Goal: Check status

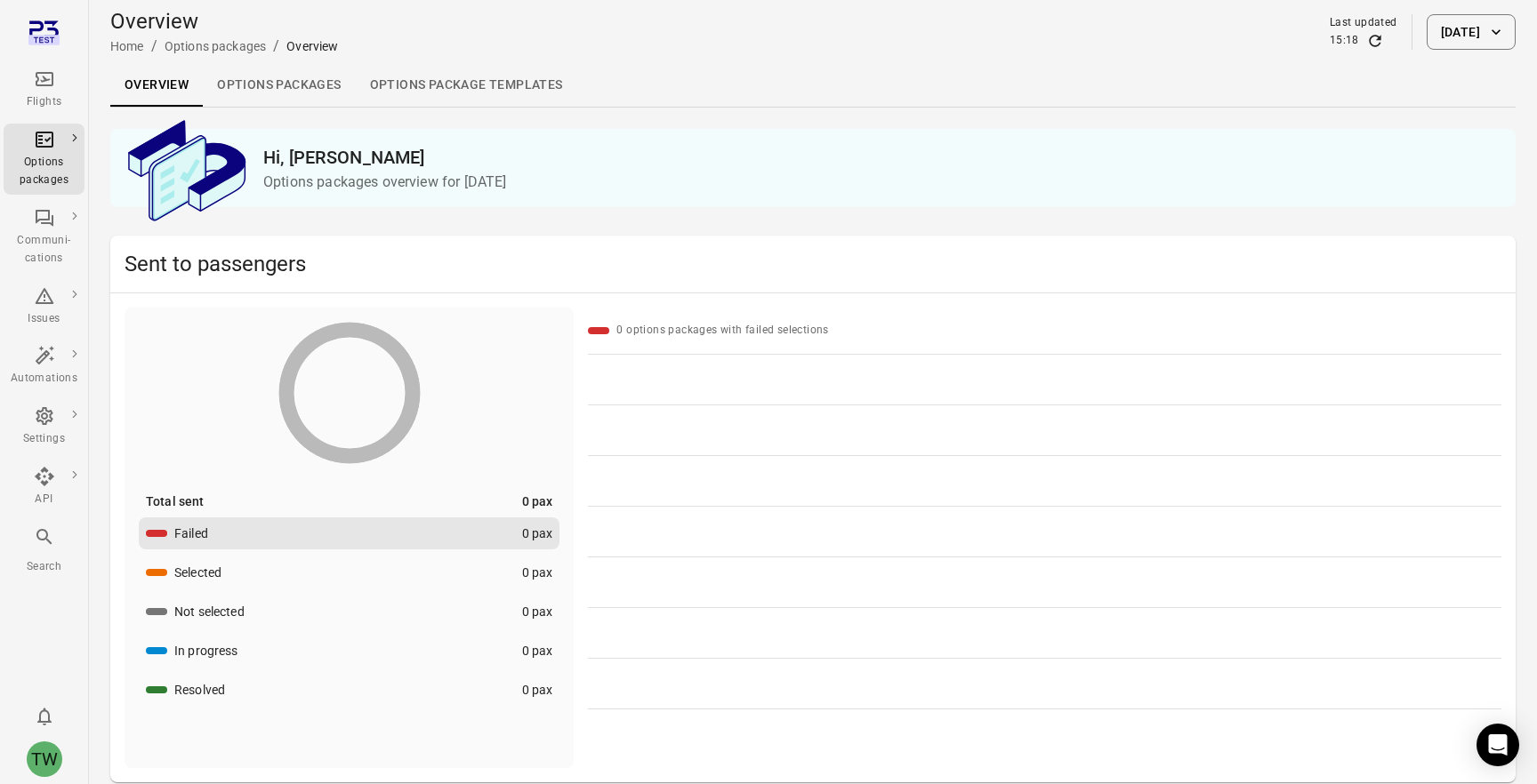
click at [461, 562] on button "Selected 0 pax" at bounding box center [349, 572] width 421 height 32
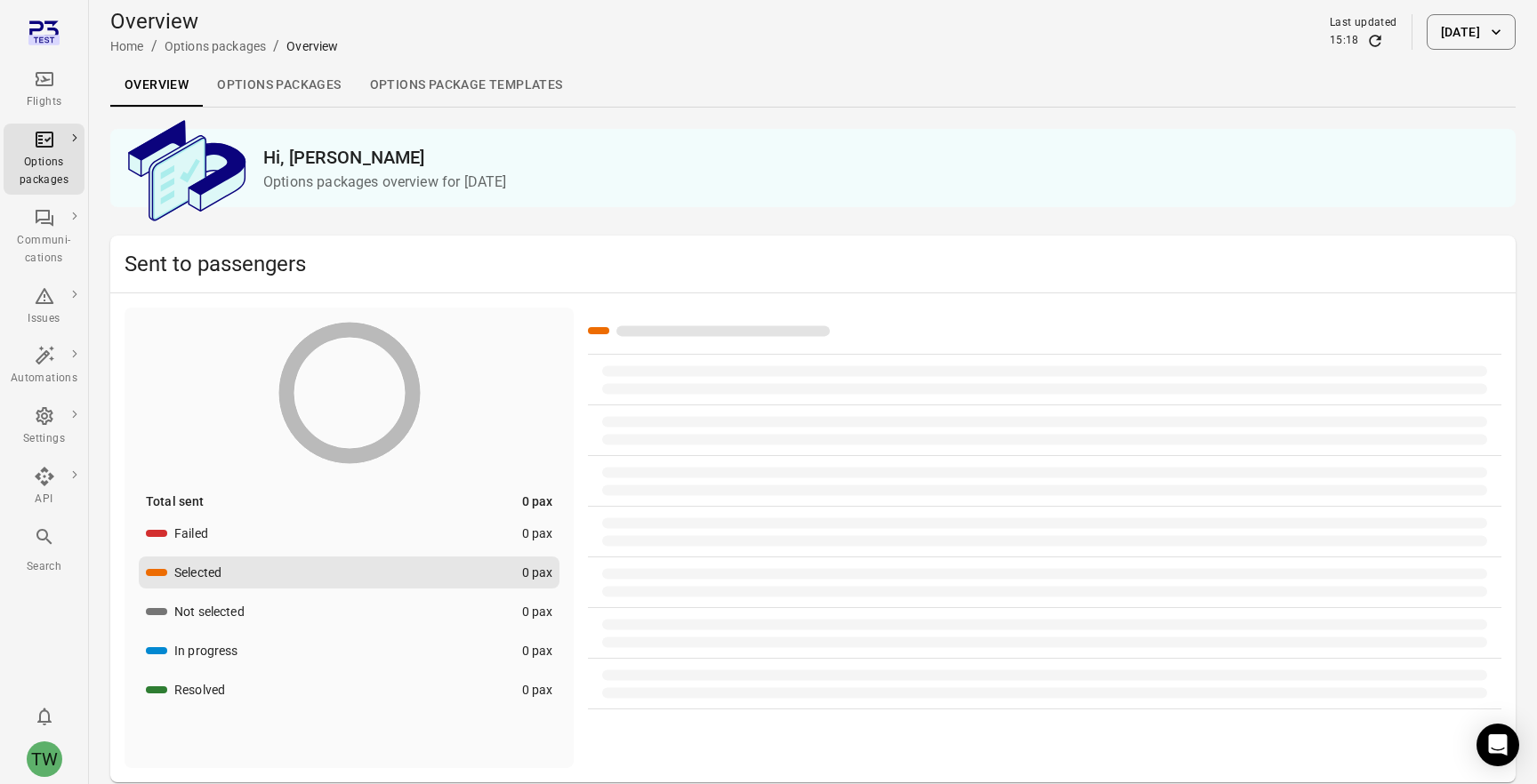
click at [438, 608] on button "Not selected 0 pax" at bounding box center [349, 611] width 421 height 32
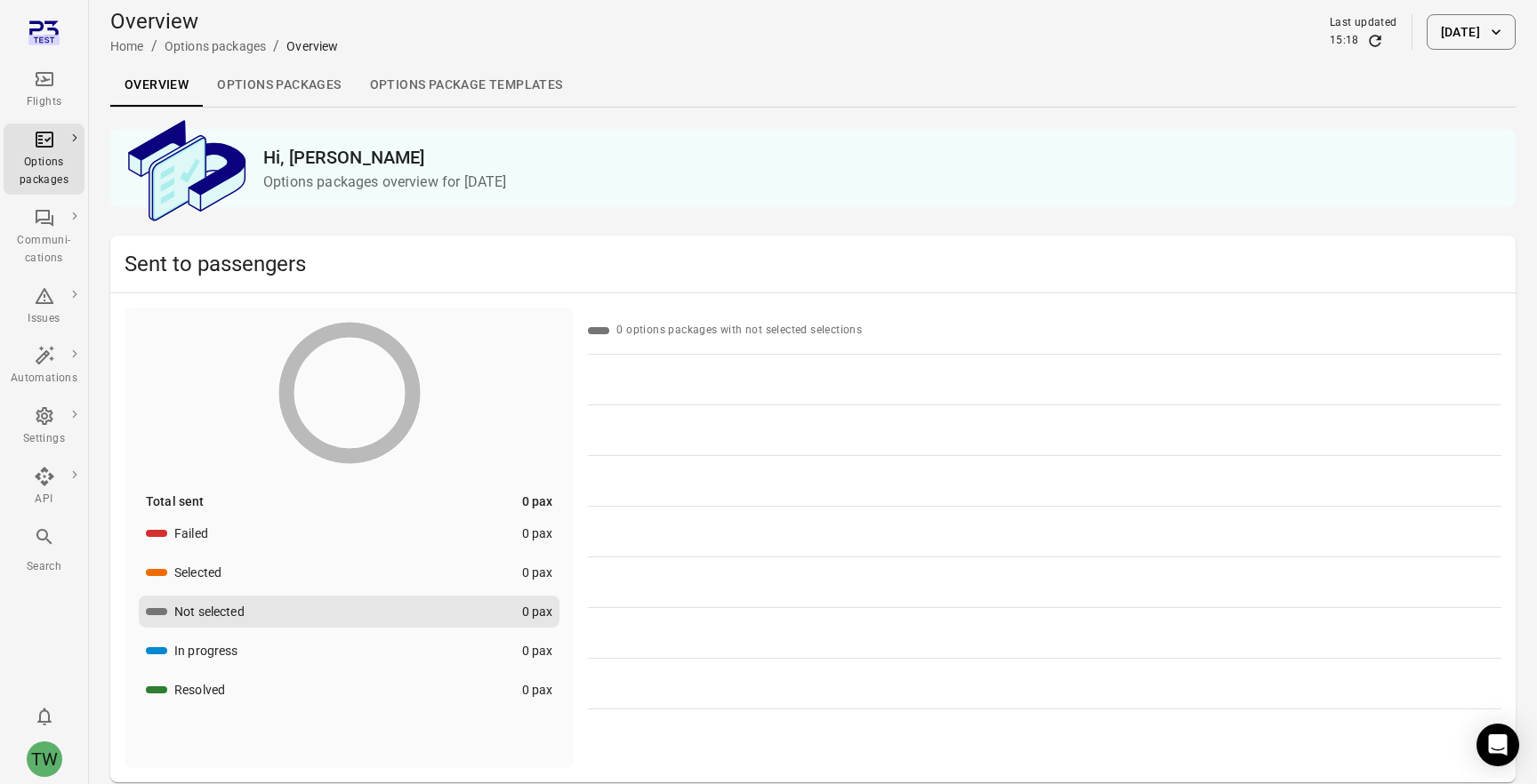
click at [434, 643] on button "In progress 0 pax" at bounding box center [349, 650] width 421 height 32
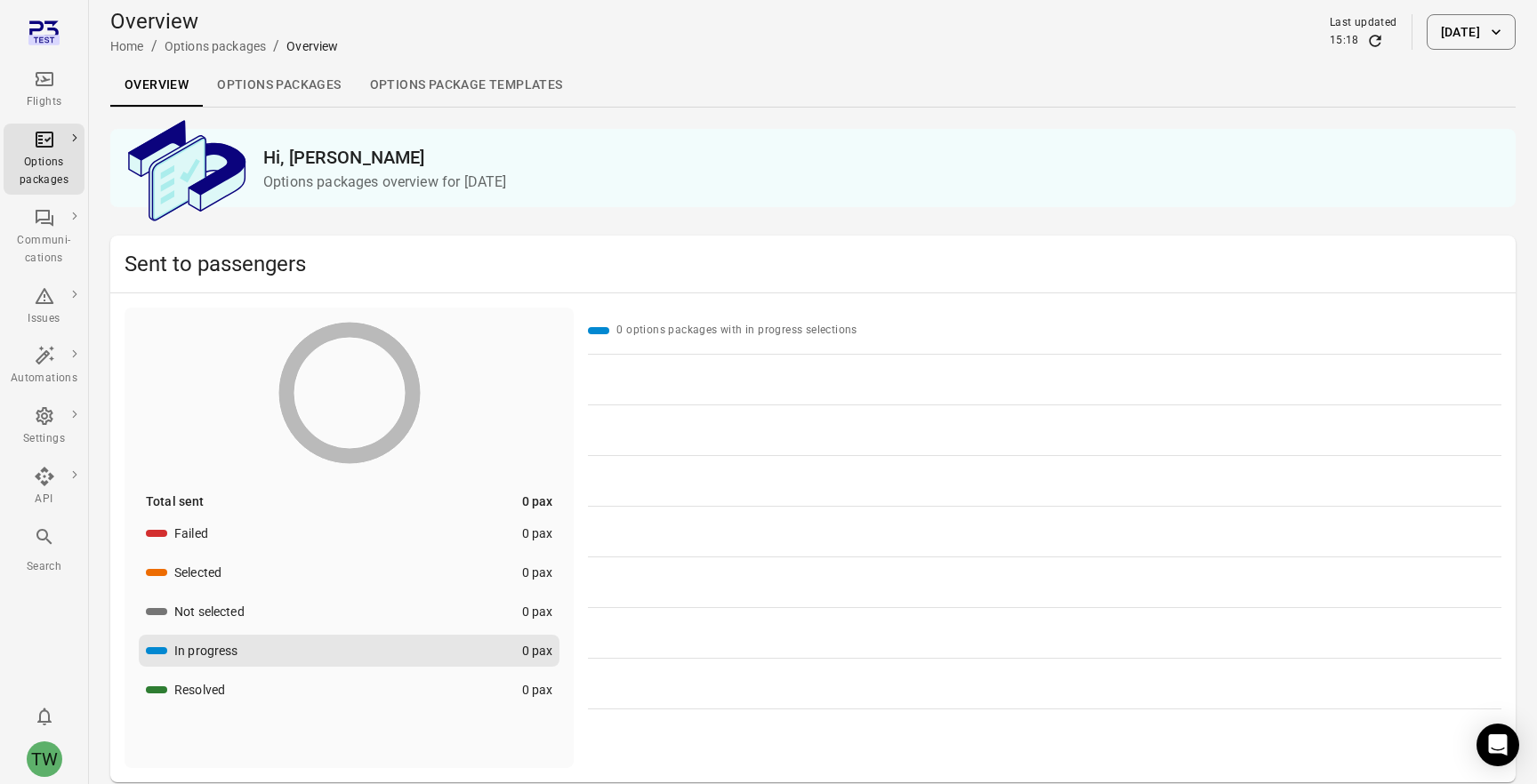
click at [429, 674] on button "Resolved 0 pax" at bounding box center [349, 689] width 421 height 32
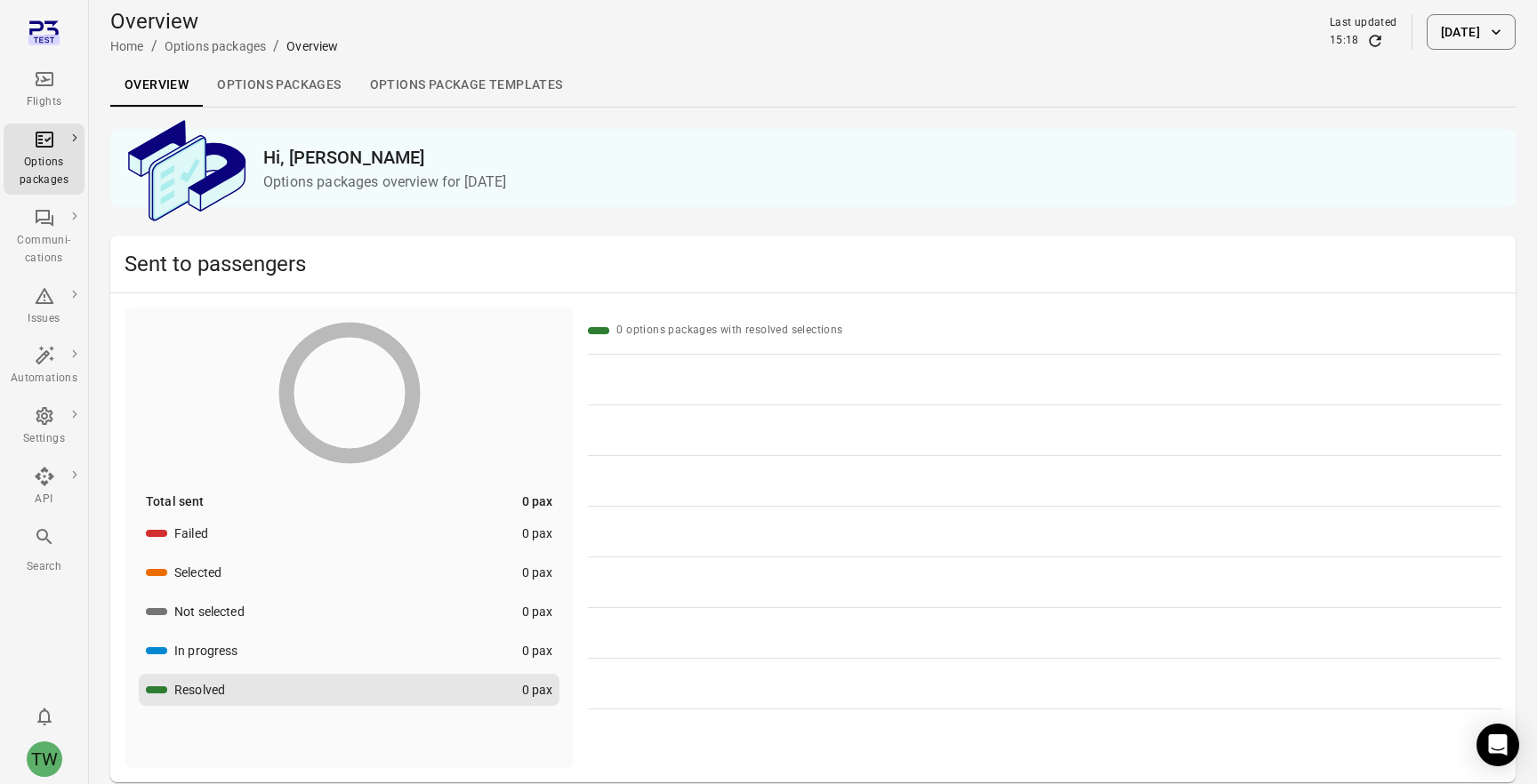
click at [447, 503] on div "Total sent 0 pax" at bounding box center [349, 501] width 421 height 17
click at [426, 528] on button "Failed 0 pax" at bounding box center [349, 532] width 421 height 32
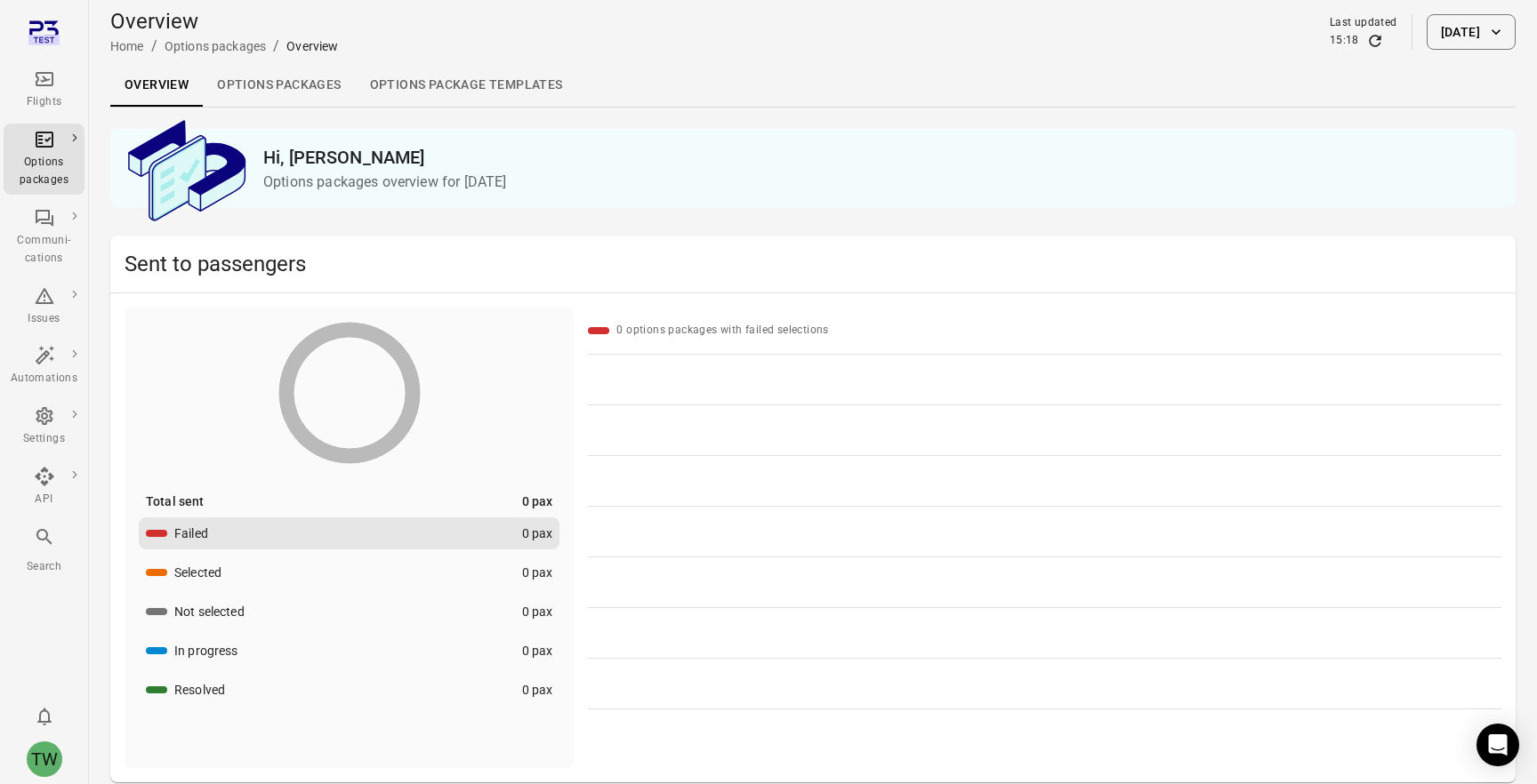
click at [426, 500] on div "Total sent 0 pax" at bounding box center [349, 501] width 421 height 17
click at [398, 559] on button "Selected 0 pax" at bounding box center [349, 572] width 421 height 32
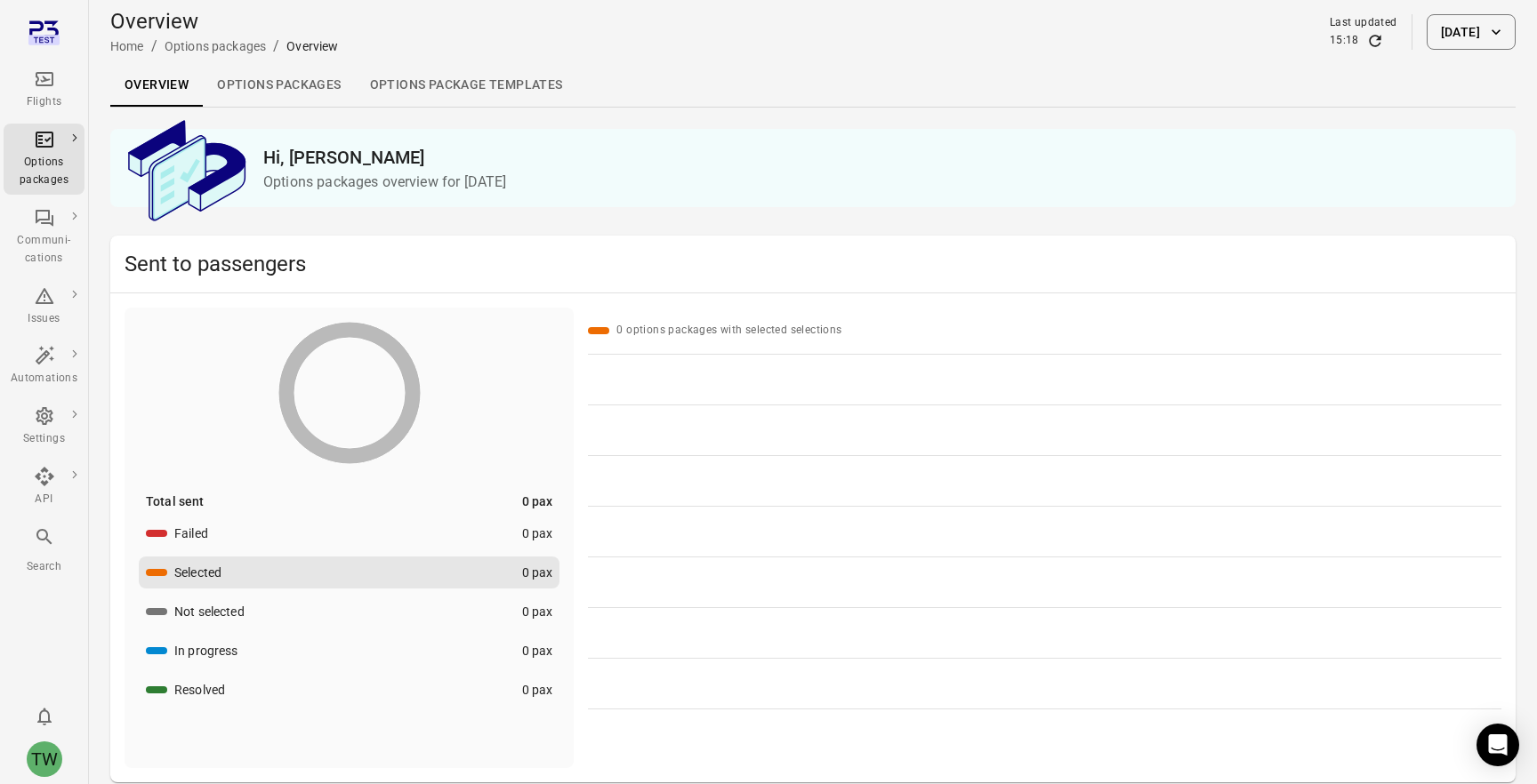
click at [391, 598] on button "Not selected 0 pax" at bounding box center [349, 611] width 421 height 32
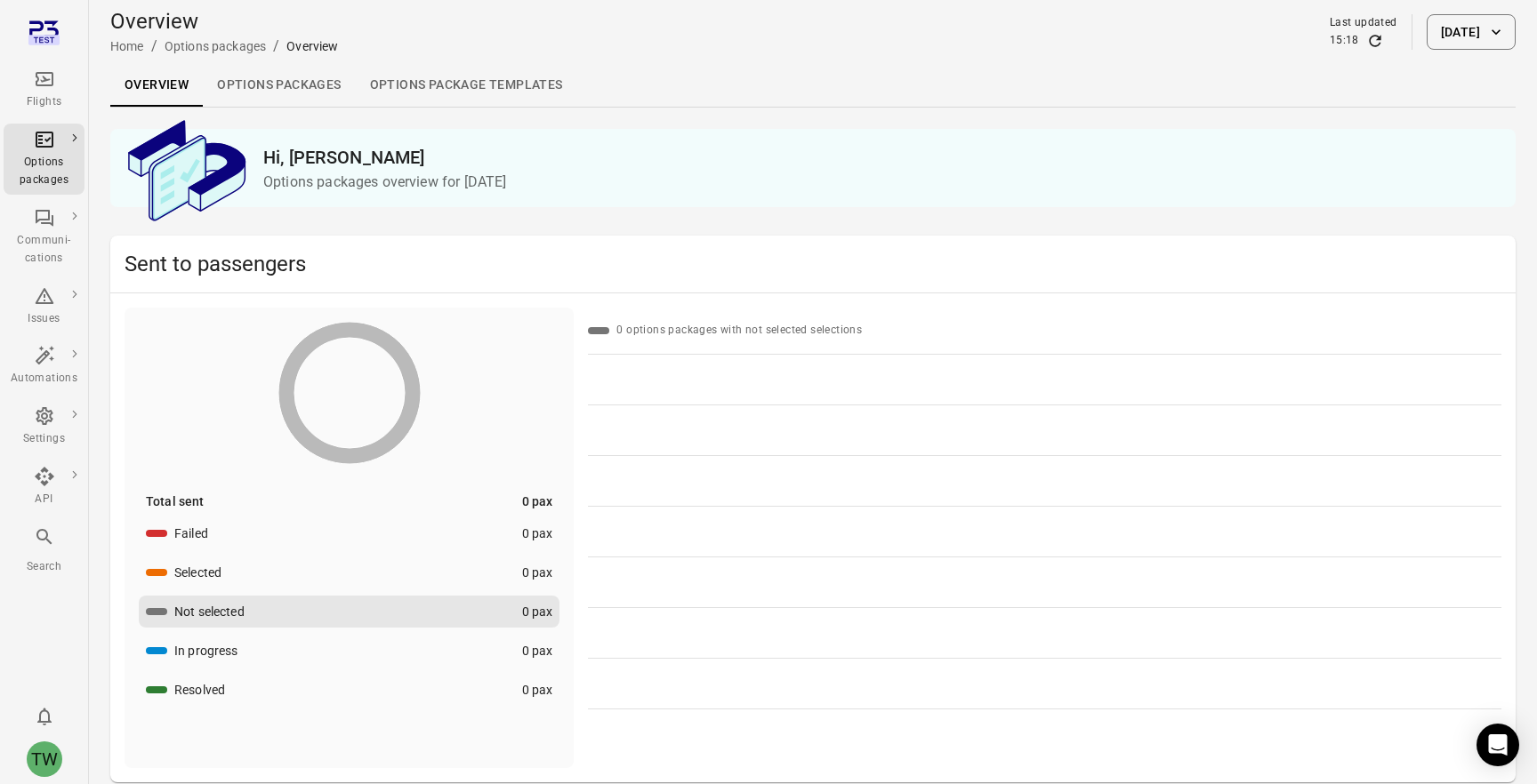
click at [383, 629] on ul "Failed 0 pax Selected 0 pax Not selected 0 pax In progress 0 pax Resolved 0 pax" at bounding box center [349, 610] width 421 height 188
click at [378, 647] on button "In progress 0 pax" at bounding box center [349, 650] width 421 height 32
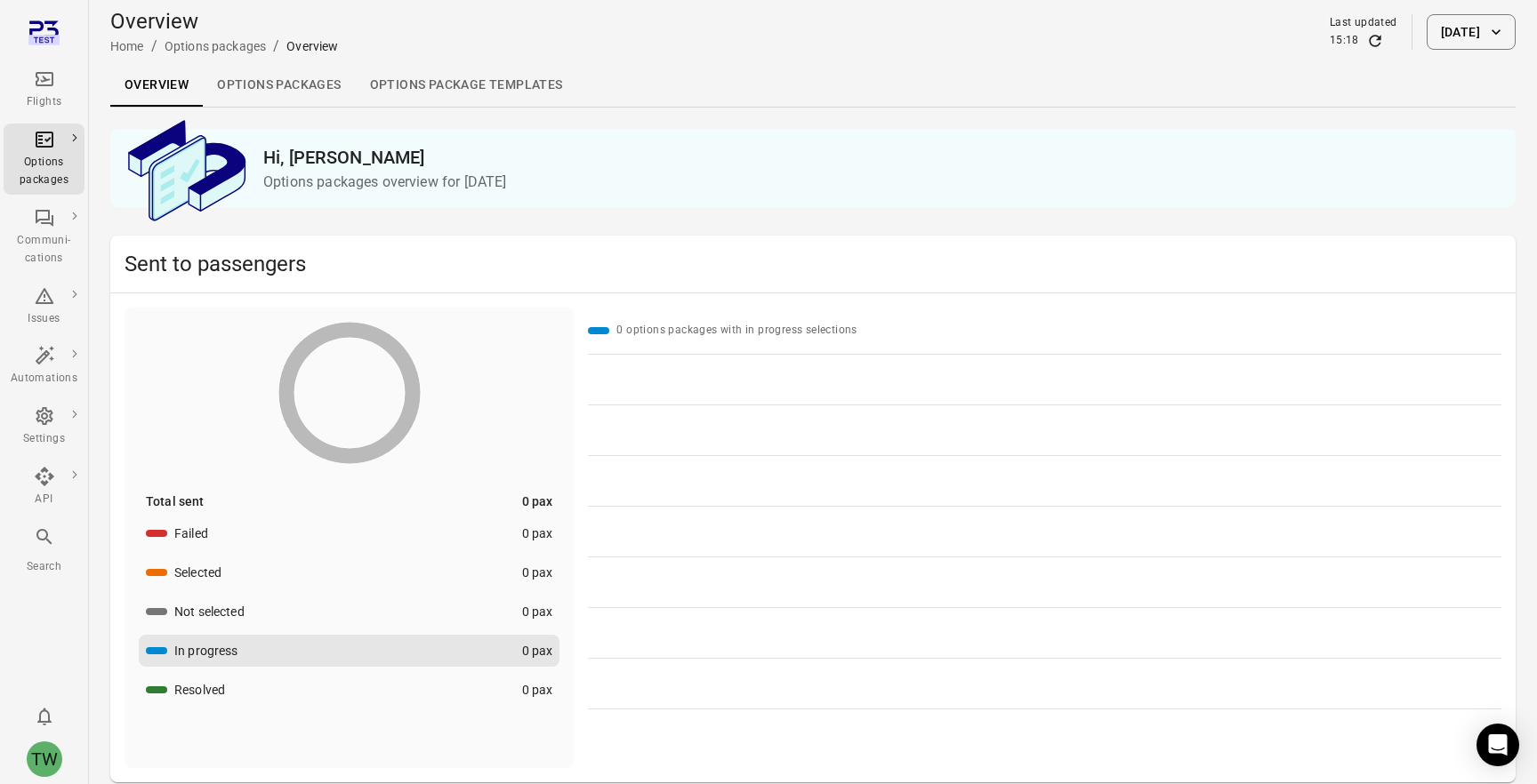
click at [373, 680] on button "Resolved 0 pax" at bounding box center [349, 689] width 421 height 32
